Goal: Information Seeking & Learning: Compare options

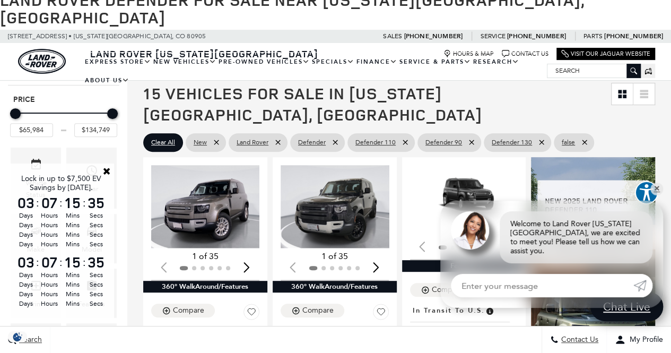
scroll to position [177, 0]
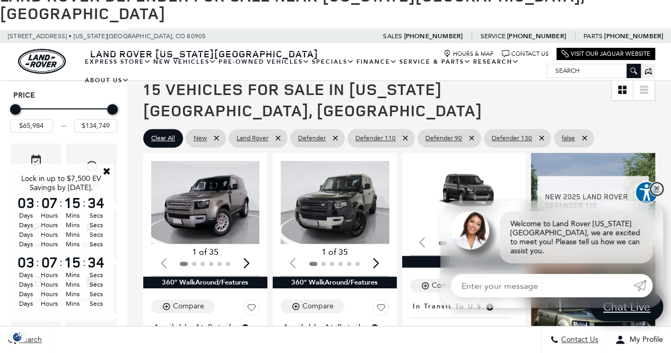
click at [660, 195] on link "✕" at bounding box center [657, 189] width 13 height 13
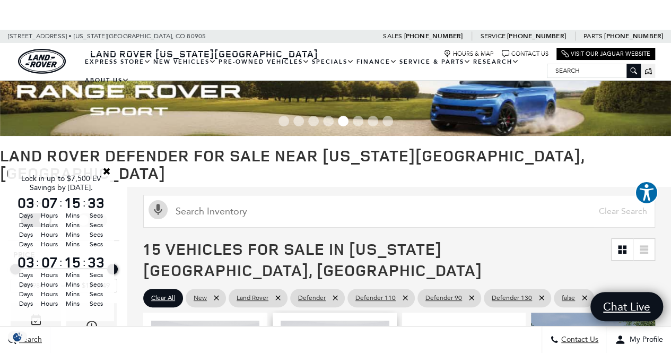
scroll to position [1, 0]
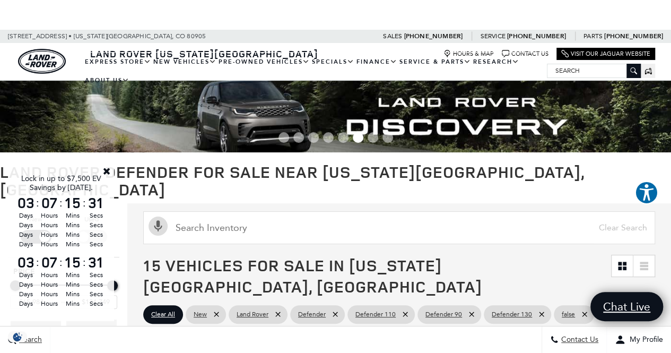
click at [108, 166] on div "Lock in up to $7,500 EV Savings by Sept 30. 03 : 07 : 15 : 31 Days Hours Mins S…" at bounding box center [61, 242] width 106 height 158
click at [108, 168] on link "Close" at bounding box center [107, 171] width 10 height 10
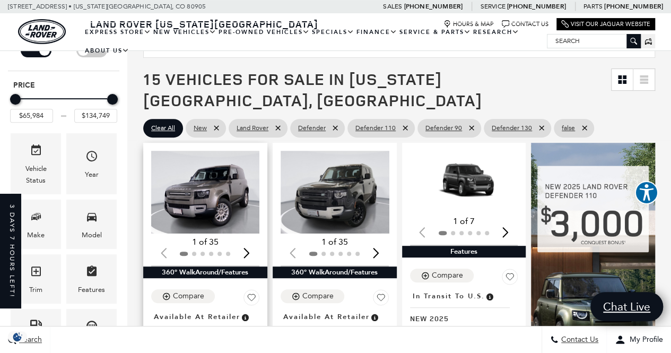
scroll to position [0, 0]
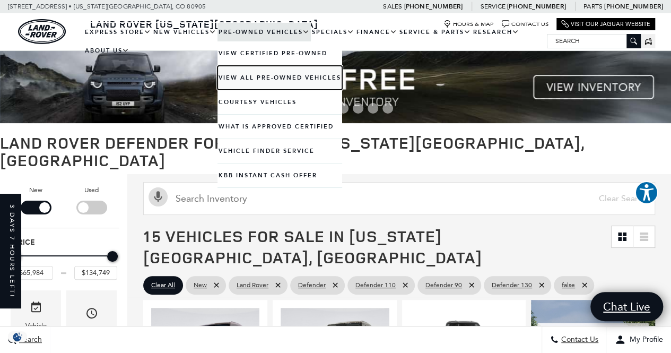
click at [263, 75] on link "View All Pre-Owned Vehicles" at bounding box center [280, 78] width 125 height 24
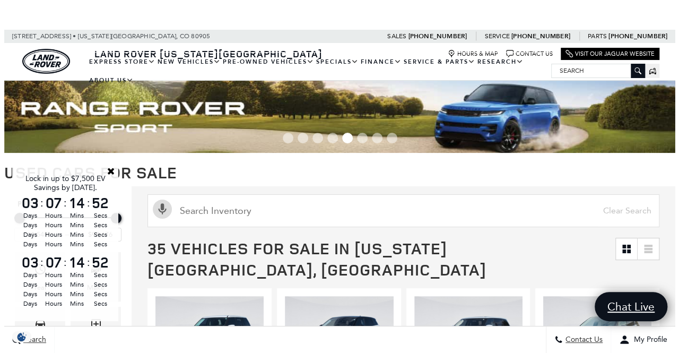
scroll to position [135, 0]
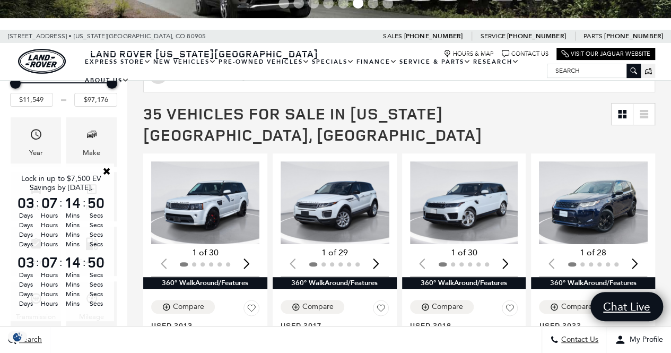
click at [105, 179] on div "Lock in up to $7,500 EV Savings by [DATE]." at bounding box center [60, 183] width 91 height 18
click at [107, 166] on link "Close" at bounding box center [107, 171] width 10 height 10
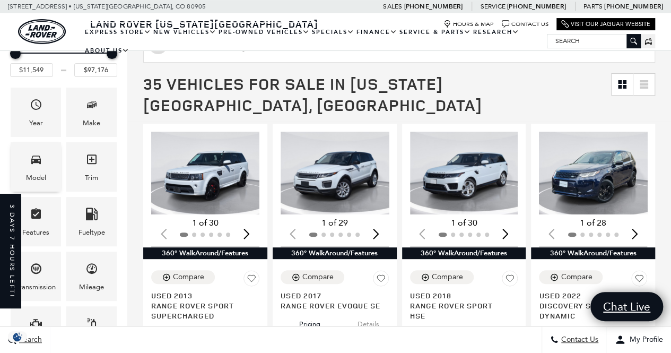
click at [41, 167] on span "Model" at bounding box center [36, 161] width 13 height 22
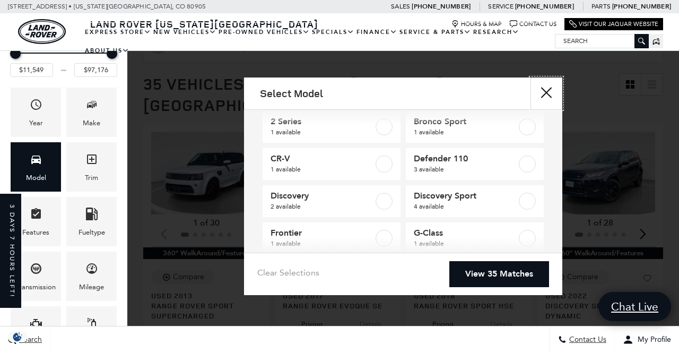
scroll to position [18, 0]
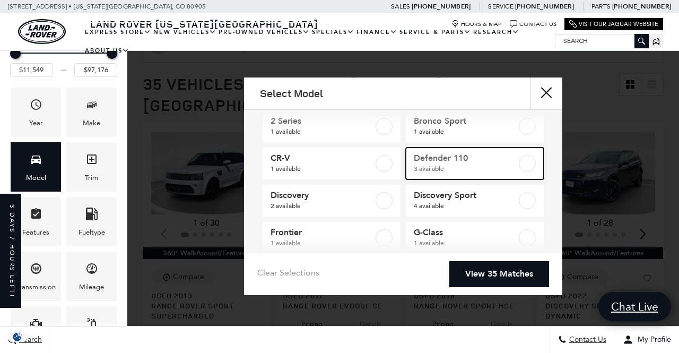
click at [524, 161] on label at bounding box center [527, 163] width 17 height 17
type input "$41,684"
type input "$66,689"
checkbox input "true"
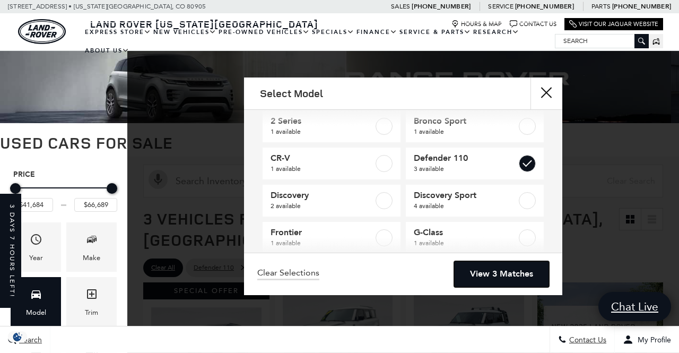
click at [503, 265] on link "View 3 Matches" at bounding box center [501, 274] width 95 height 26
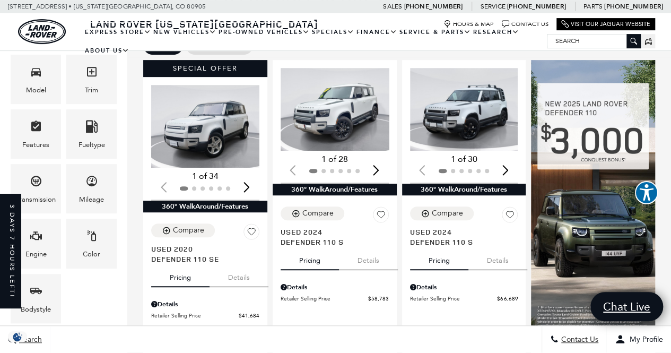
scroll to position [221, 0]
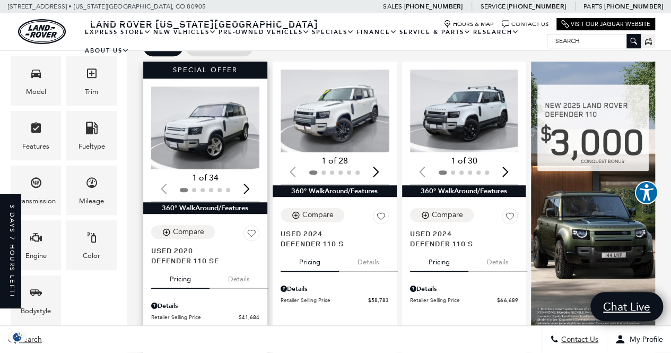
click at [247, 177] on div "Next slide" at bounding box center [247, 188] width 14 height 23
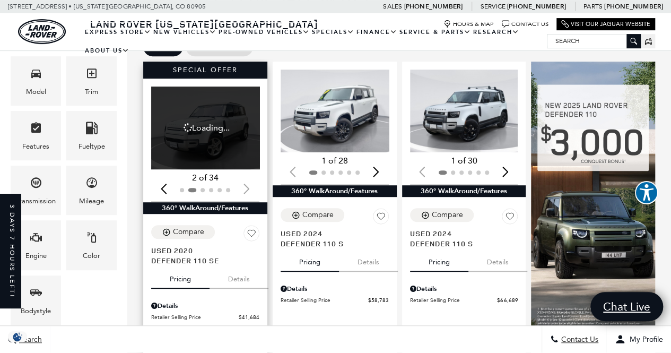
click at [247, 184] on div at bounding box center [205, 190] width 108 height 12
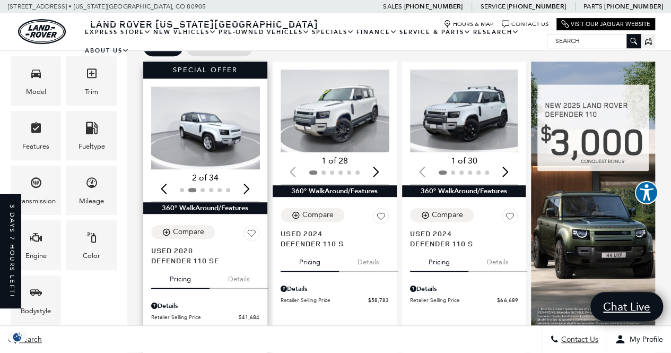
click at [247, 177] on div "Next slide" at bounding box center [247, 188] width 14 height 23
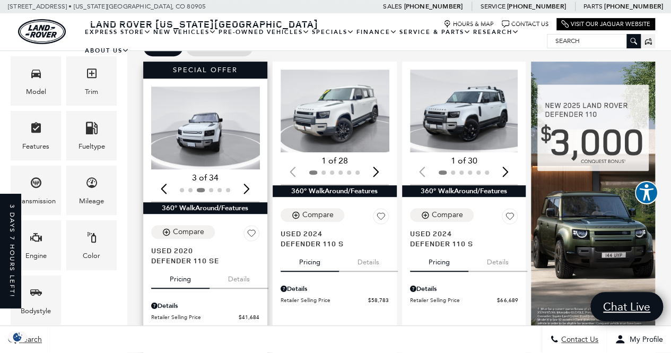
click at [247, 177] on div "Next slide" at bounding box center [247, 188] width 14 height 23
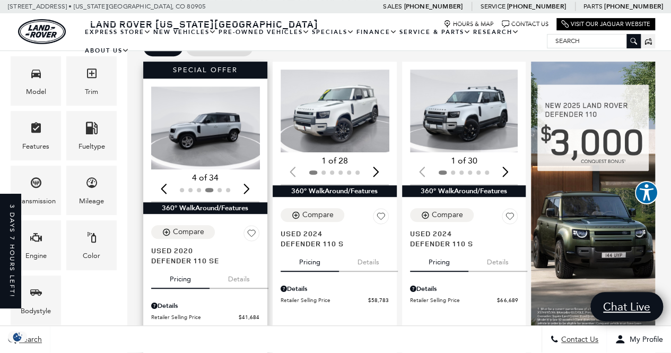
click at [247, 177] on div "Next slide" at bounding box center [247, 188] width 14 height 23
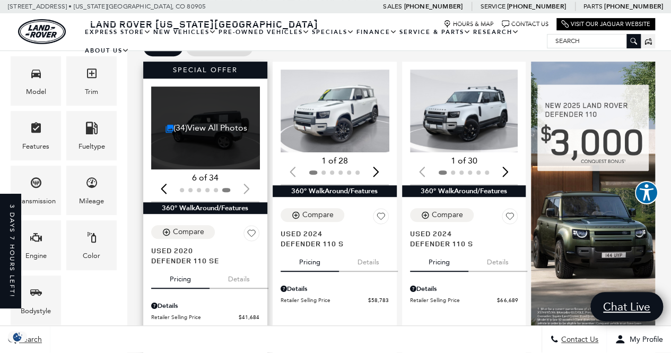
click at [247, 184] on div at bounding box center [205, 190] width 108 height 12
click at [217, 127] on div "(34) View All Photos" at bounding box center [206, 128] width 110 height 83
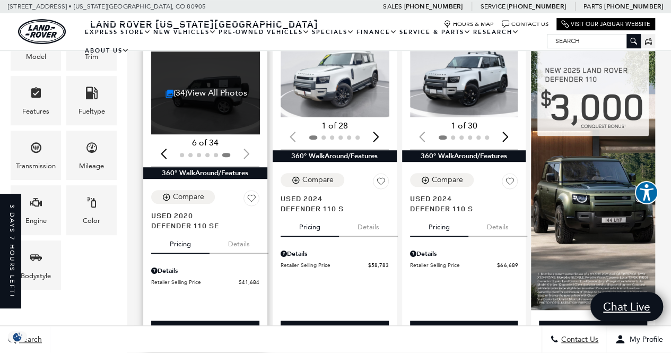
scroll to position [170, 0]
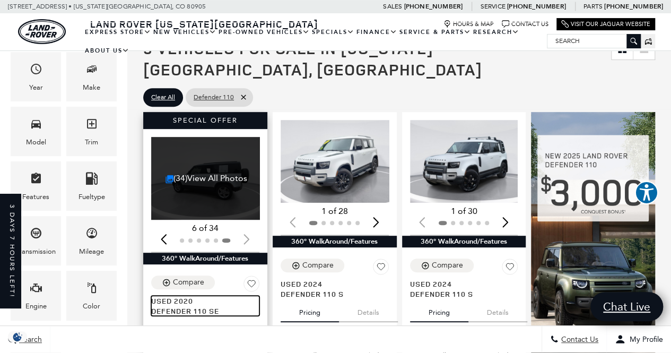
click at [199, 296] on span "Used 2020" at bounding box center [201, 301] width 100 height 10
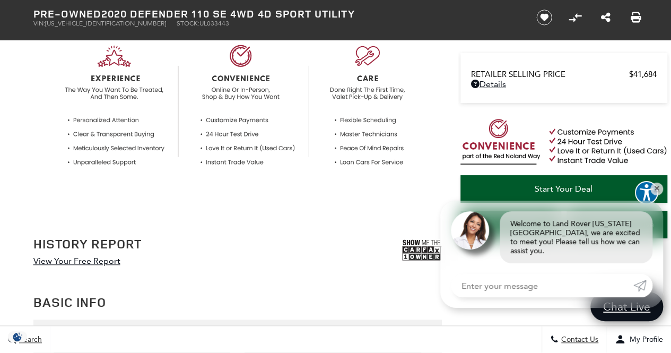
scroll to position [429, 0]
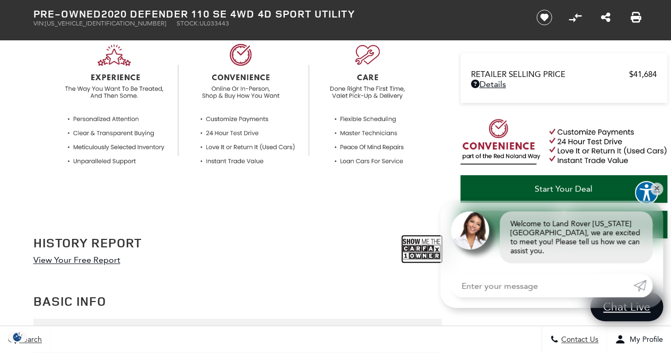
click at [424, 255] on img at bounding box center [422, 249] width 40 height 27
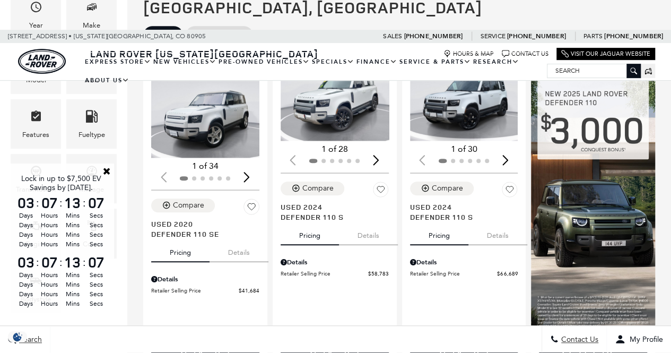
scroll to position [220, 0]
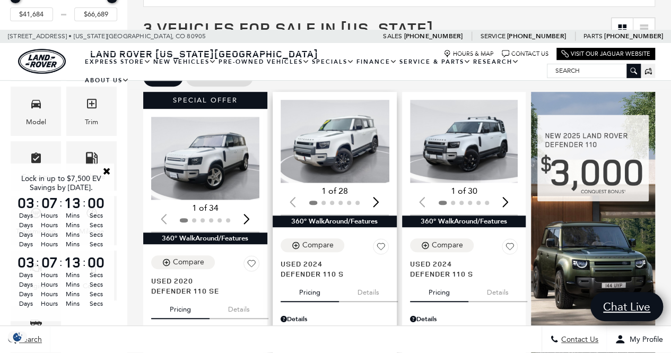
click at [328, 148] on img "1 / 2" at bounding box center [336, 141] width 110 height 83
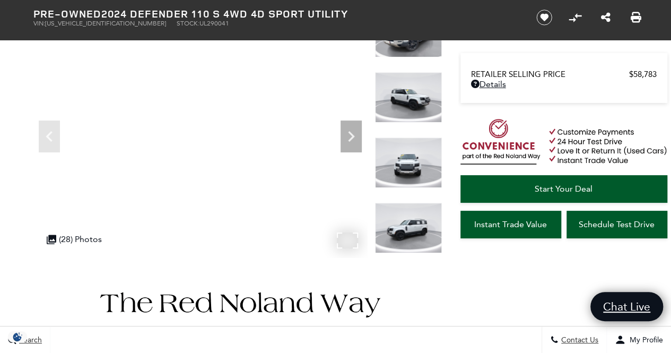
scroll to position [126, 0]
click at [348, 141] on icon "Next" at bounding box center [351, 136] width 21 height 21
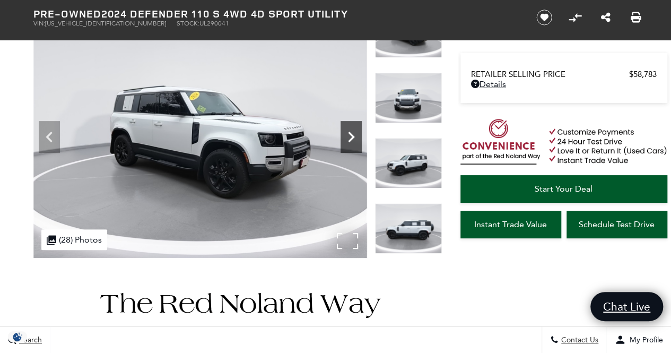
click at [348, 141] on icon "Next" at bounding box center [351, 136] width 21 height 21
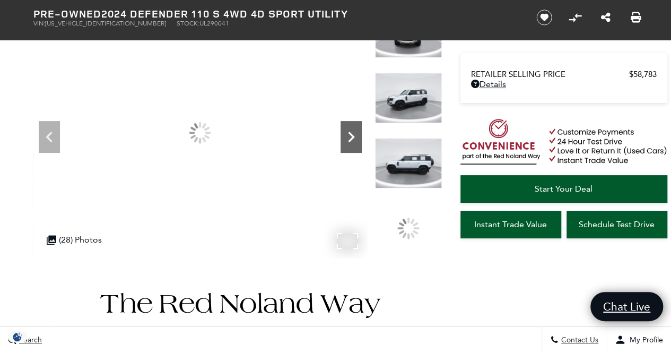
click at [348, 141] on icon "Next" at bounding box center [351, 136] width 21 height 21
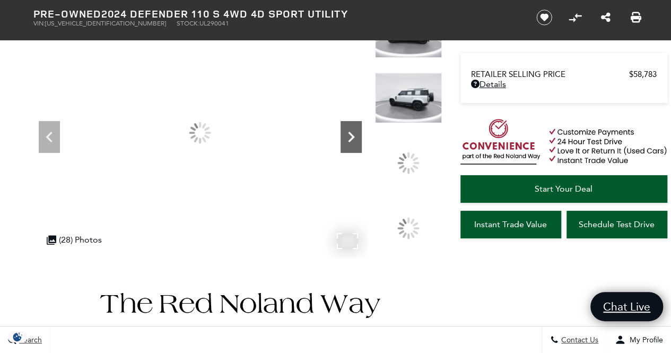
click at [348, 141] on icon "Next" at bounding box center [351, 136] width 21 height 21
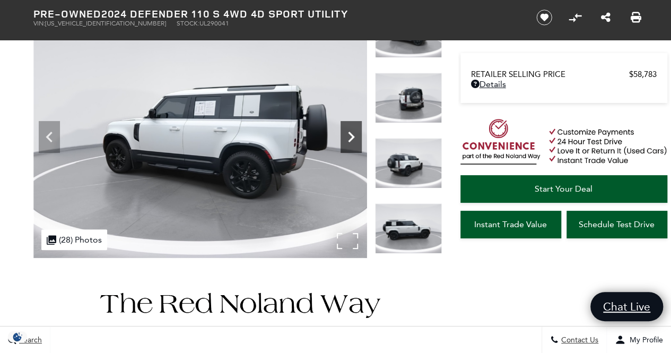
click at [348, 141] on icon "Next" at bounding box center [351, 136] width 21 height 21
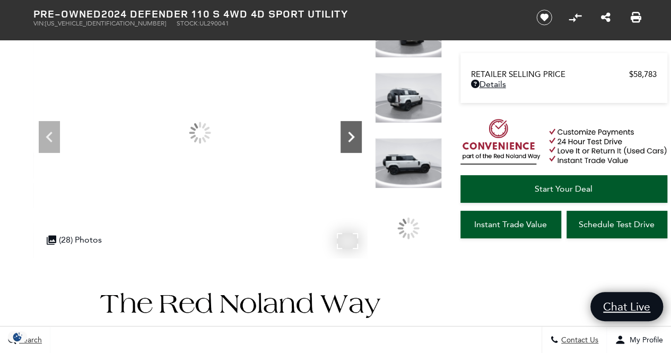
click at [348, 141] on icon "Next" at bounding box center [351, 136] width 21 height 21
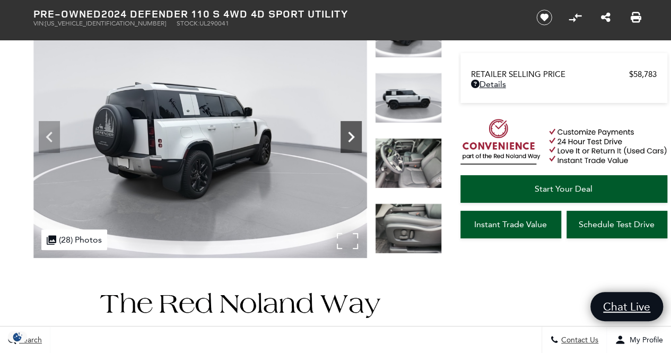
click at [348, 141] on icon "Next" at bounding box center [351, 136] width 21 height 21
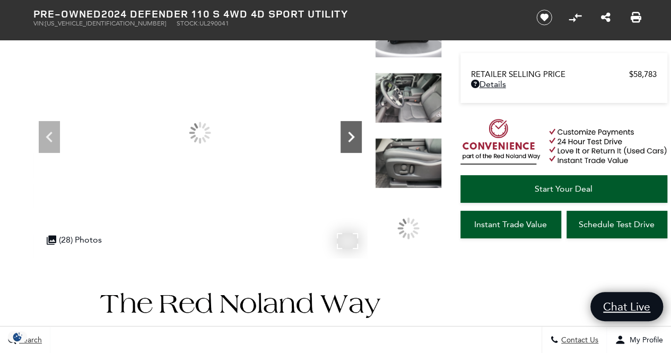
click at [348, 141] on icon "Next" at bounding box center [351, 136] width 21 height 21
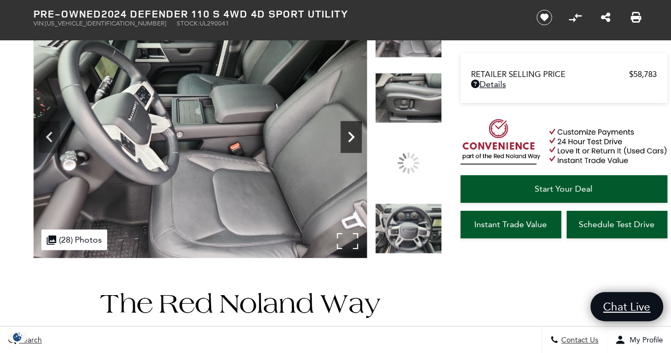
click at [348, 141] on icon "Next" at bounding box center [351, 136] width 21 height 21
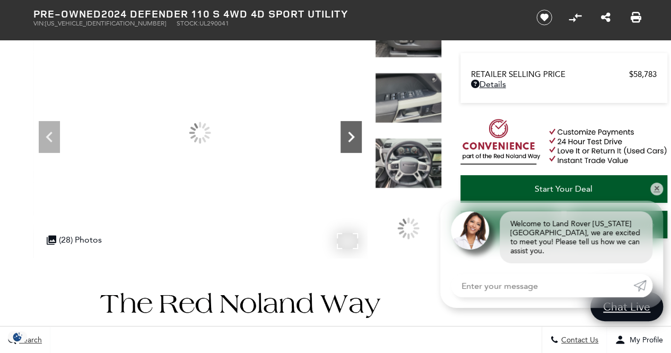
click at [348, 141] on icon "Next" at bounding box center [351, 136] width 21 height 21
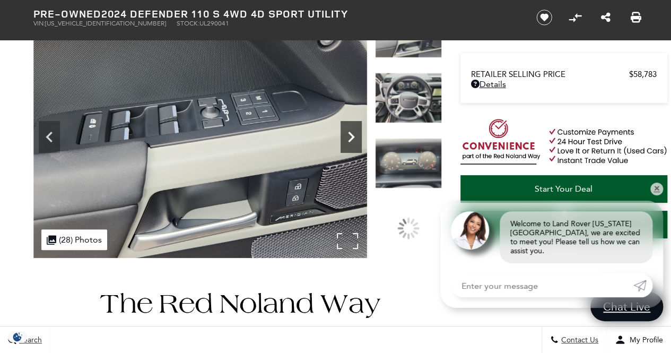
click at [348, 141] on icon "Next" at bounding box center [351, 136] width 21 height 21
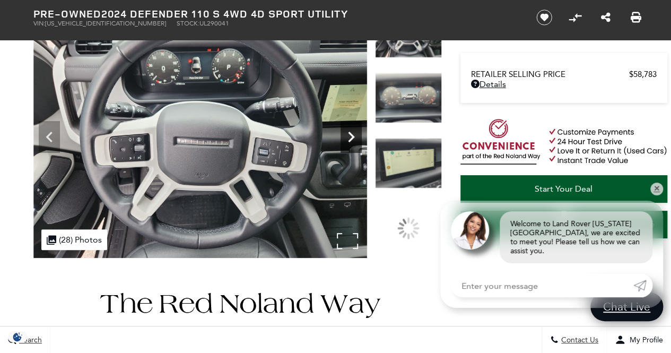
click at [348, 141] on icon "Next" at bounding box center [351, 136] width 21 height 21
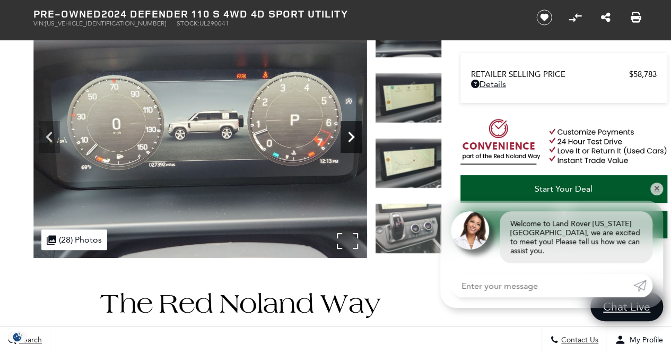
click at [348, 141] on icon "Next" at bounding box center [351, 136] width 21 height 21
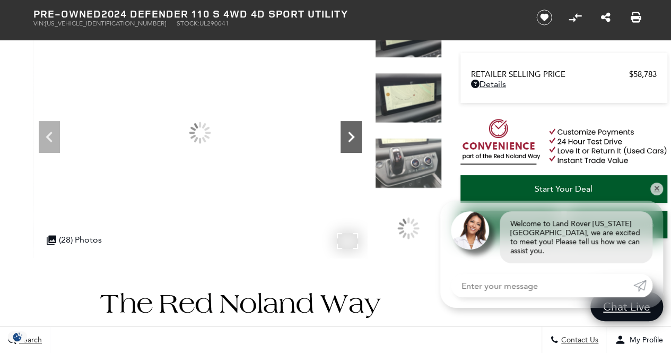
click at [348, 141] on icon "Next" at bounding box center [351, 136] width 21 height 21
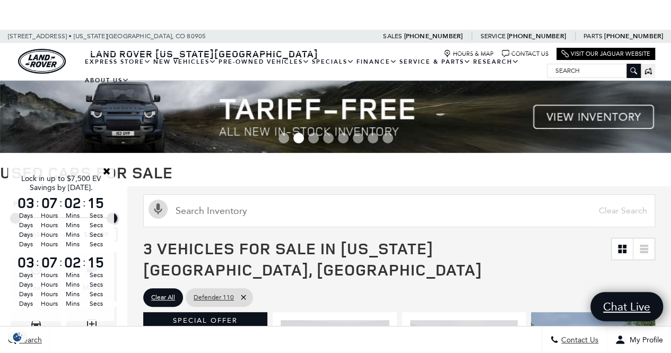
scroll to position [176, 0]
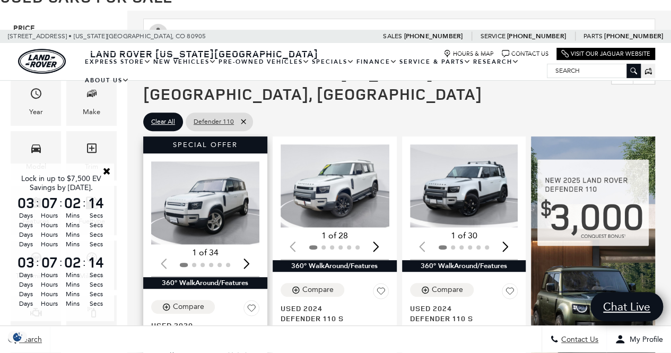
click at [230, 174] on img "1 / 2" at bounding box center [206, 202] width 110 height 83
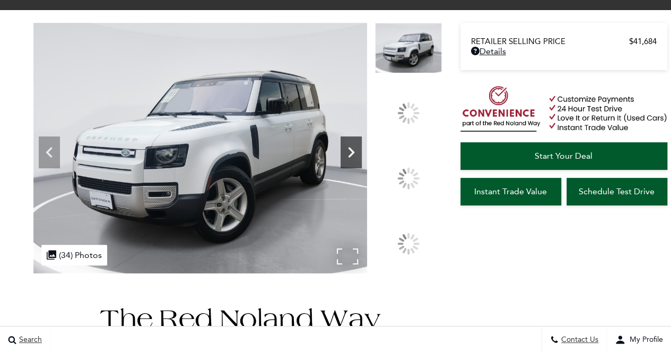
click at [362, 163] on icon at bounding box center [351, 152] width 21 height 21
click at [411, 173] on div at bounding box center [408, 178] width 30 height 30
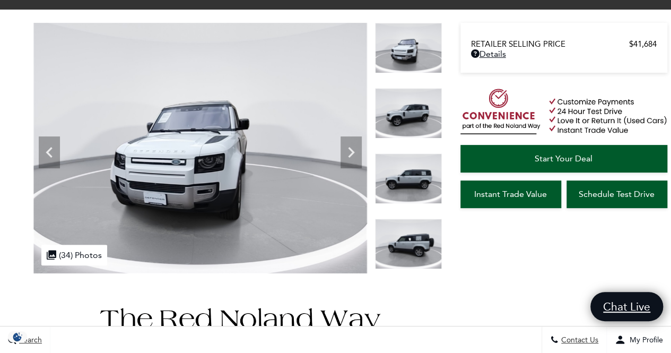
click at [372, 154] on div at bounding box center [237, 148] width 409 height 251
click at [351, 143] on icon "Next" at bounding box center [351, 152] width 21 height 21
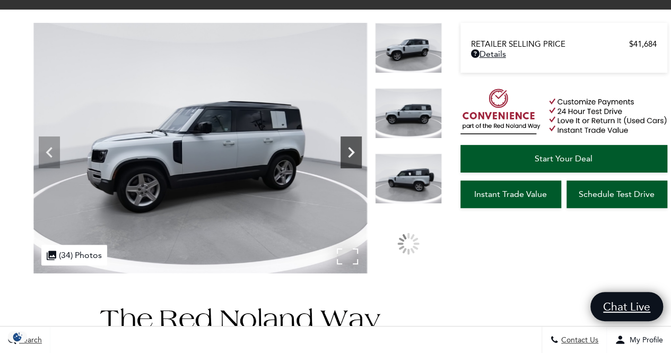
click at [351, 143] on icon "Next" at bounding box center [351, 152] width 21 height 21
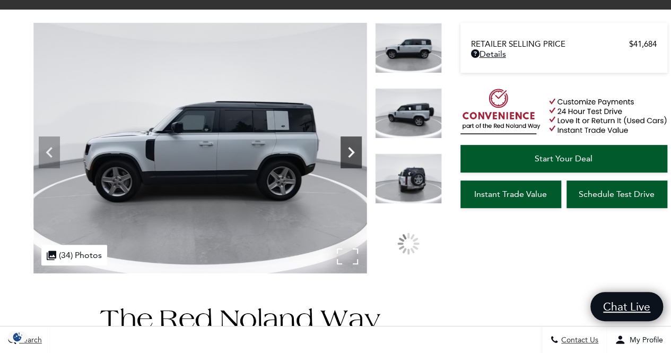
click at [351, 143] on icon "Next" at bounding box center [351, 152] width 21 height 21
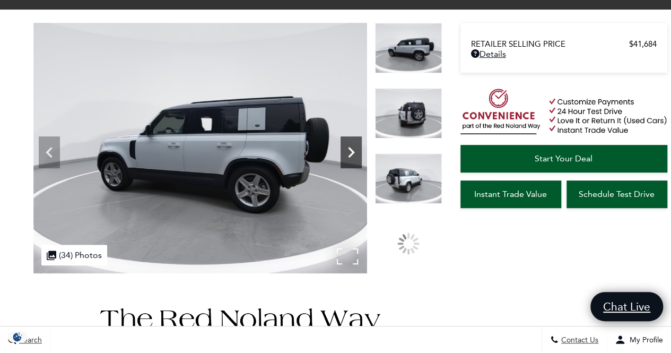
click at [351, 143] on icon "Next" at bounding box center [351, 152] width 21 height 21
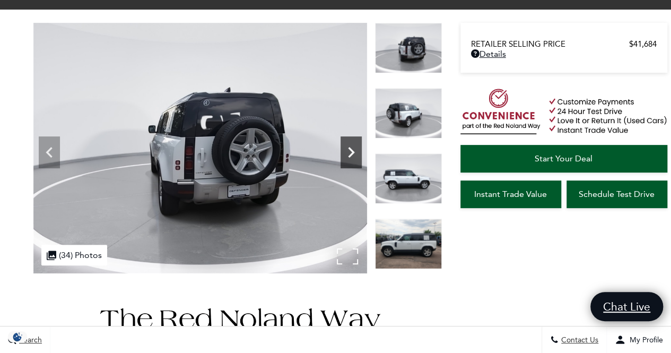
click at [351, 143] on icon "Next" at bounding box center [351, 152] width 21 height 21
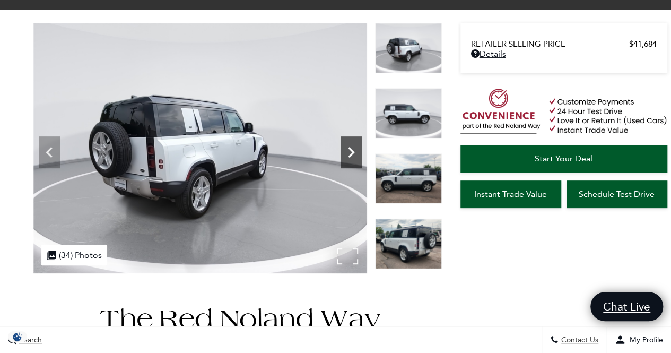
click at [351, 143] on icon "Next" at bounding box center [351, 152] width 21 height 21
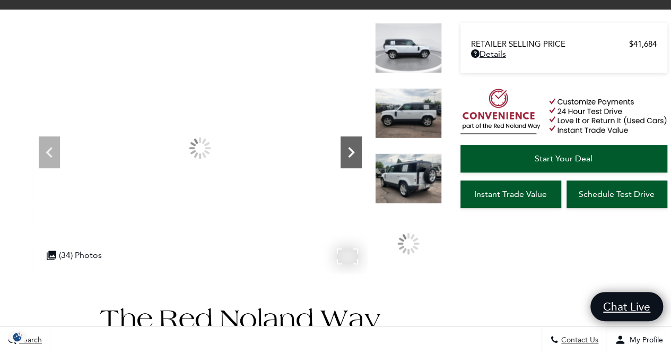
click at [351, 143] on icon "Next" at bounding box center [351, 152] width 21 height 21
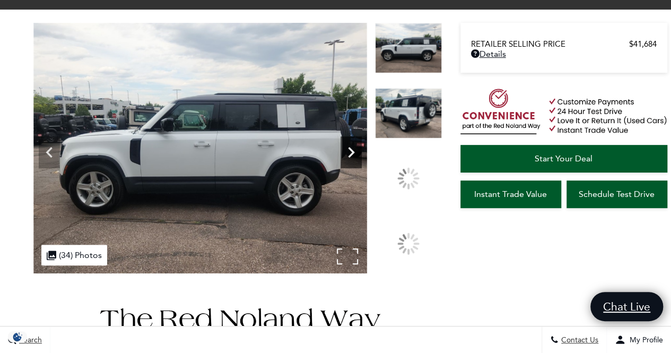
click at [351, 143] on icon "Next" at bounding box center [351, 152] width 21 height 21
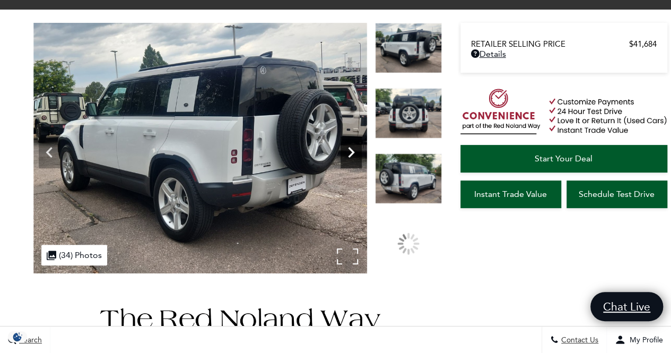
click at [351, 143] on icon "Next" at bounding box center [351, 152] width 21 height 21
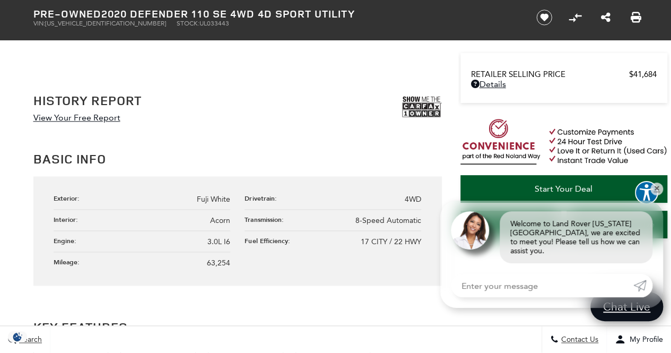
scroll to position [572, 0]
